Goal: Check status: Check status

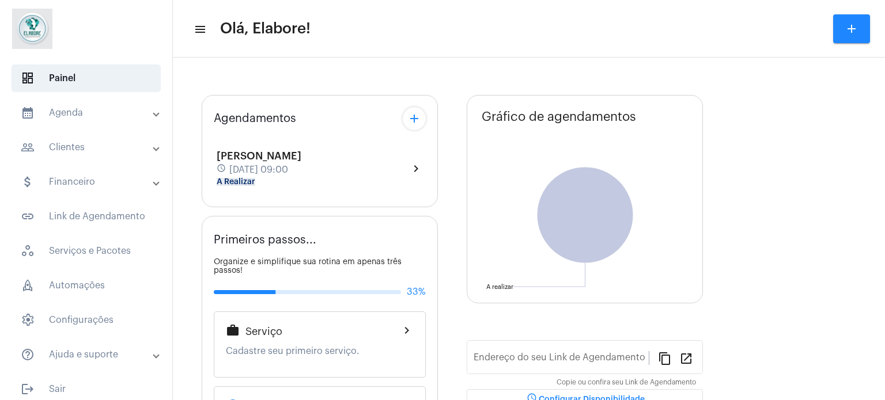
type input "[URL][DOMAIN_NAME]"
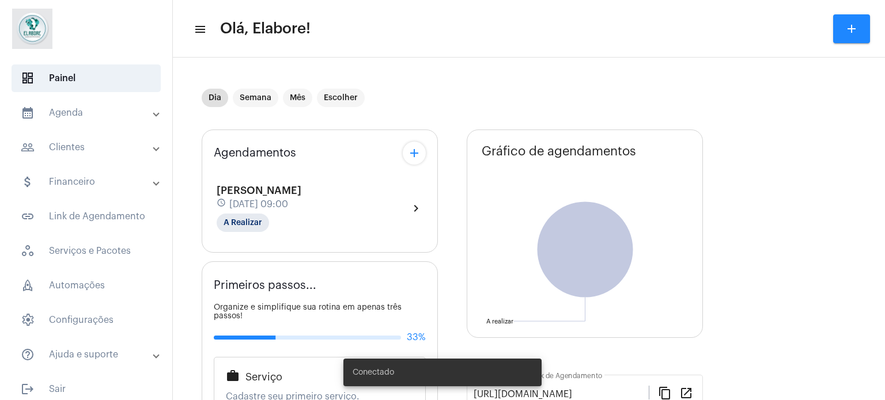
click at [361, 210] on div "[PERSON_NAME] schedule [DATE] 09:00 A Realizar chevron_right" at bounding box center [320, 208] width 206 height 47
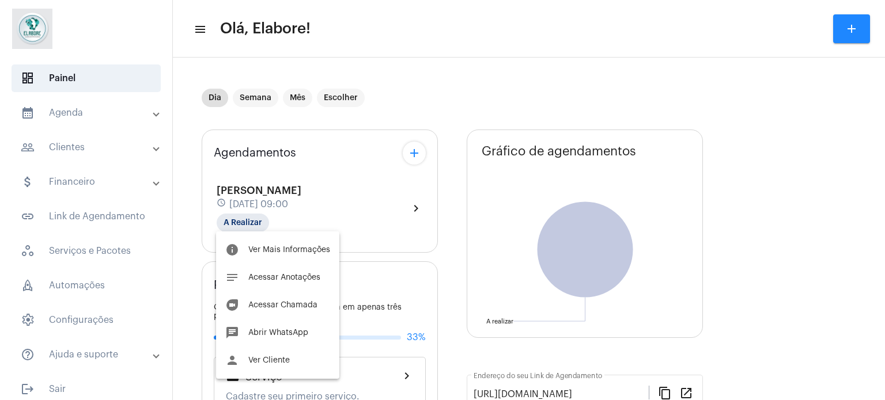
click at [411, 206] on div at bounding box center [442, 200] width 885 height 400
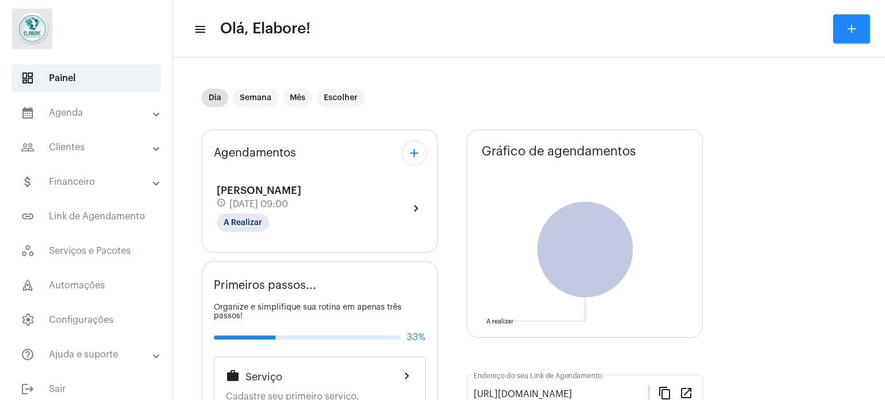
click at [404, 199] on div "Gabriel Dias Santana schedule 6 de outubro às 09:00 A Realizar chevron_right" at bounding box center [320, 208] width 206 height 47
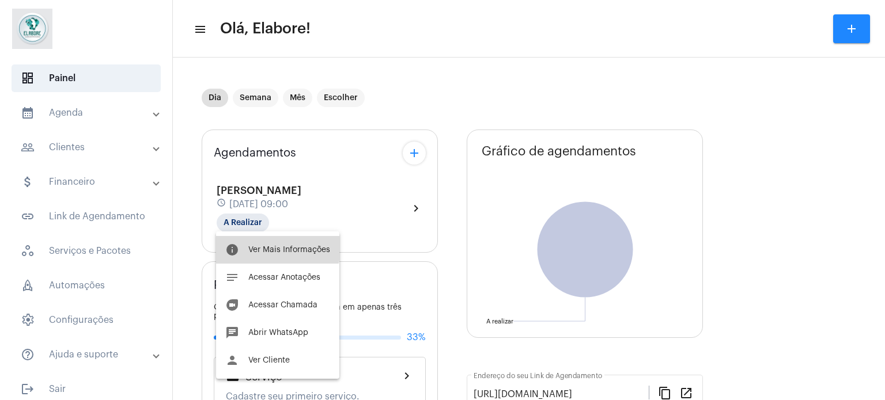
click at [276, 248] on span "Ver Mais Informações" at bounding box center [289, 250] width 82 height 8
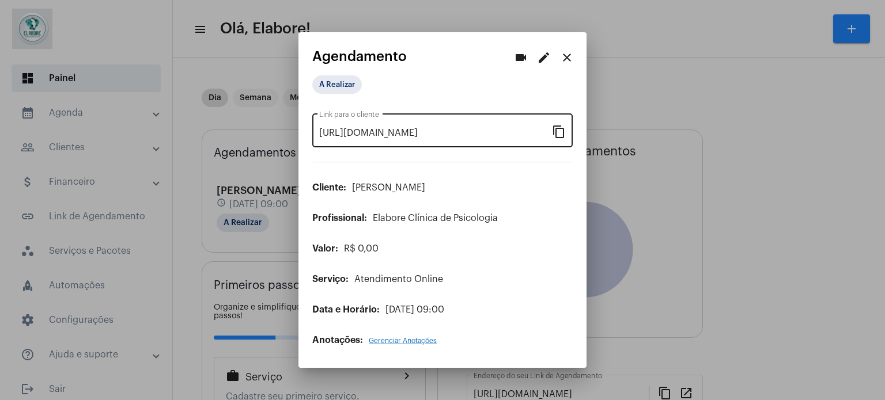
click at [558, 131] on mat-icon "content_copy" at bounding box center [559, 131] width 14 height 14
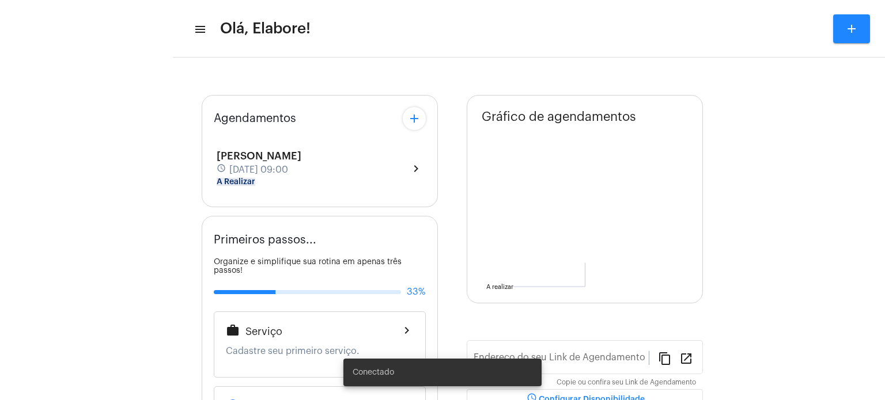
type input "[URL][DOMAIN_NAME]"
